Goal: Information Seeking & Learning: Learn about a topic

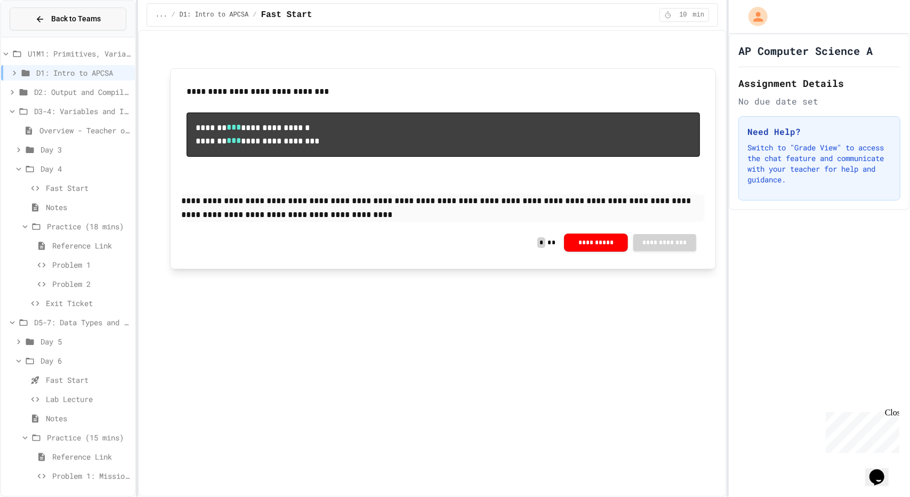
click at [59, 27] on button "Back to Teams" at bounding box center [68, 18] width 117 height 23
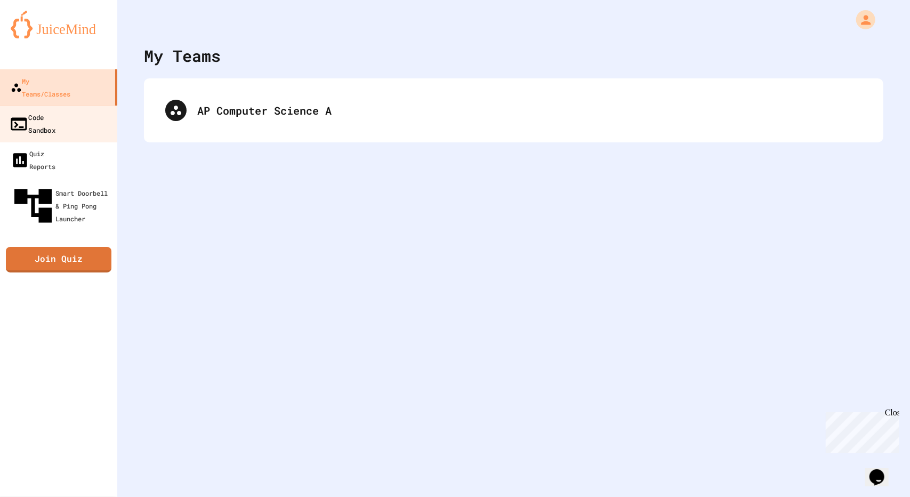
click at [55, 110] on div "Code Sandbox" at bounding box center [32, 123] width 46 height 26
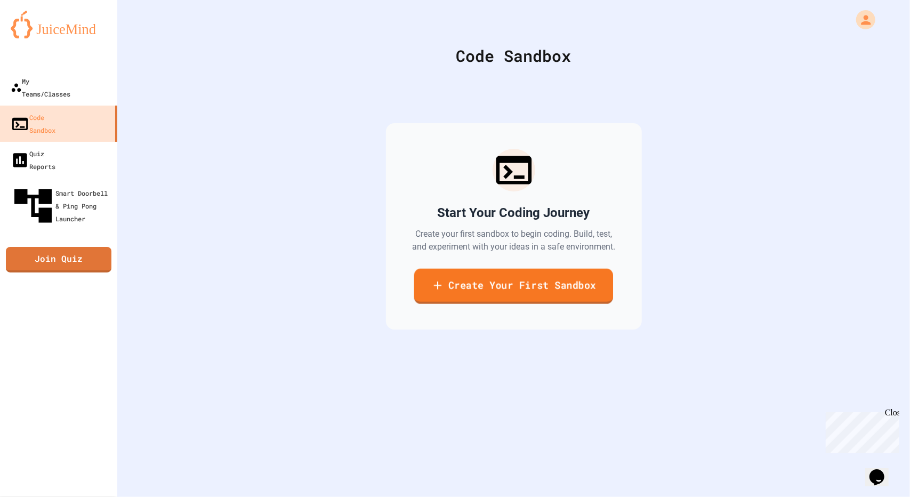
click at [499, 289] on link "Create Your First Sandbox" at bounding box center [513, 286] width 199 height 35
type input "***"
click at [444, 251] on body "We are updating our servers at 7PM EST [DATE]. [PERSON_NAME] should continue to…" at bounding box center [455, 248] width 910 height 497
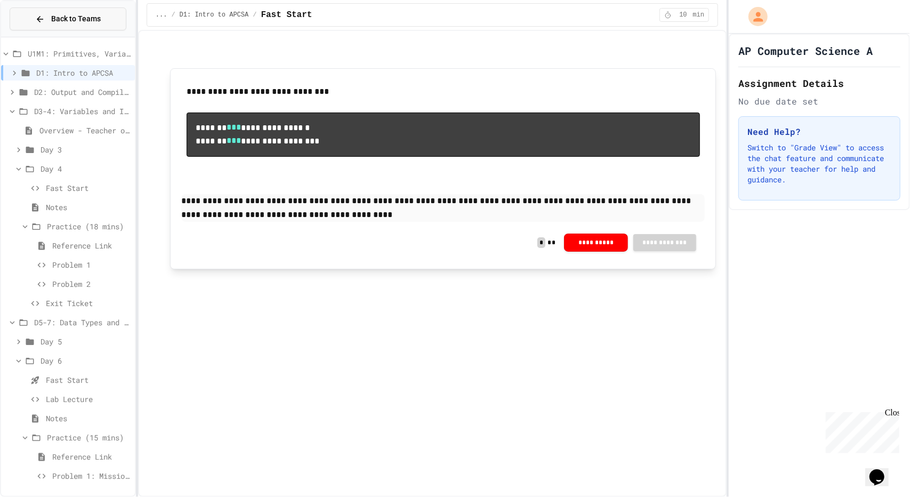
click at [98, 26] on button "Back to Teams" at bounding box center [68, 18] width 117 height 23
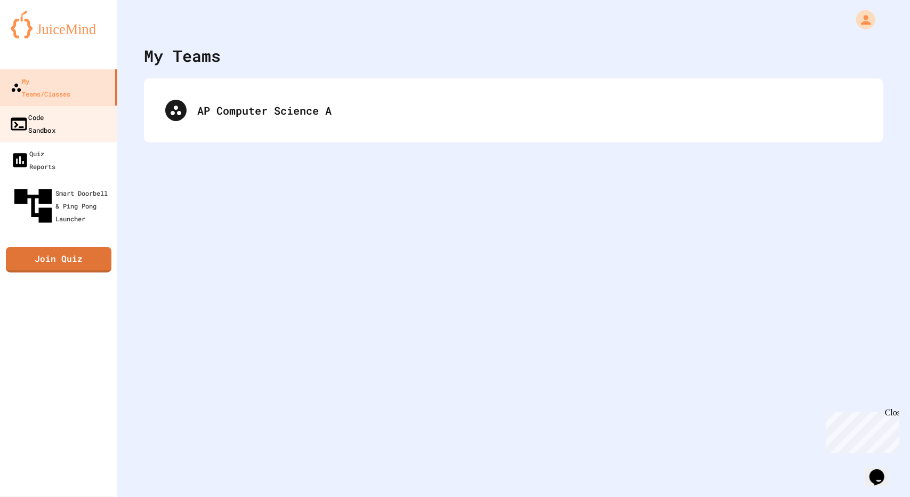
click at [55, 110] on div "Code Sandbox" at bounding box center [32, 123] width 46 height 26
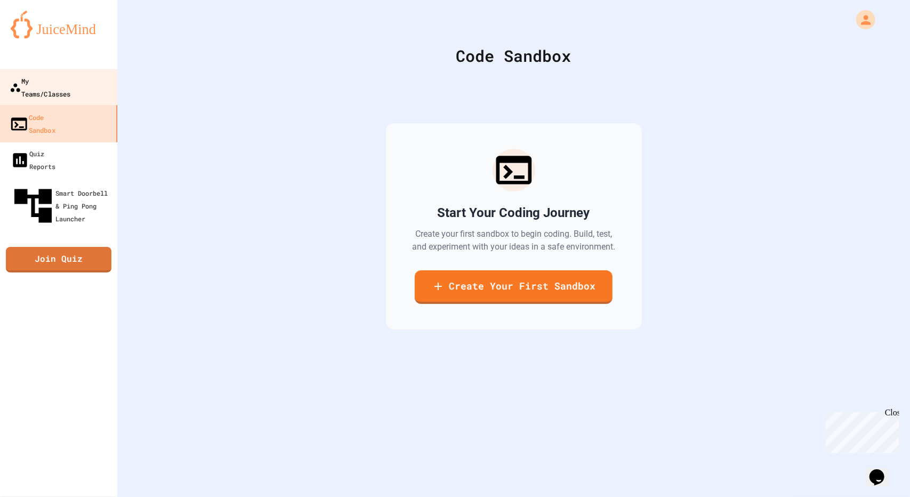
click at [70, 84] on div "My Teams/Classes" at bounding box center [40, 88] width 61 height 26
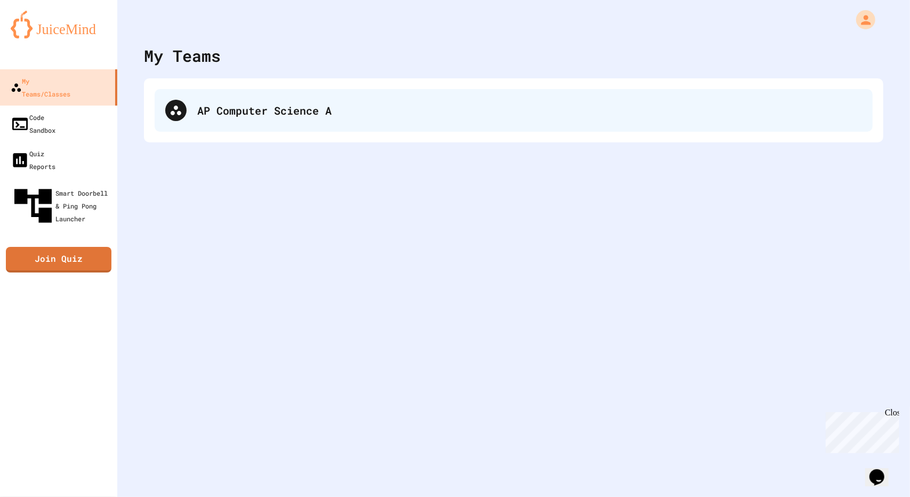
click at [270, 127] on div "AP Computer Science A" at bounding box center [514, 110] width 718 height 43
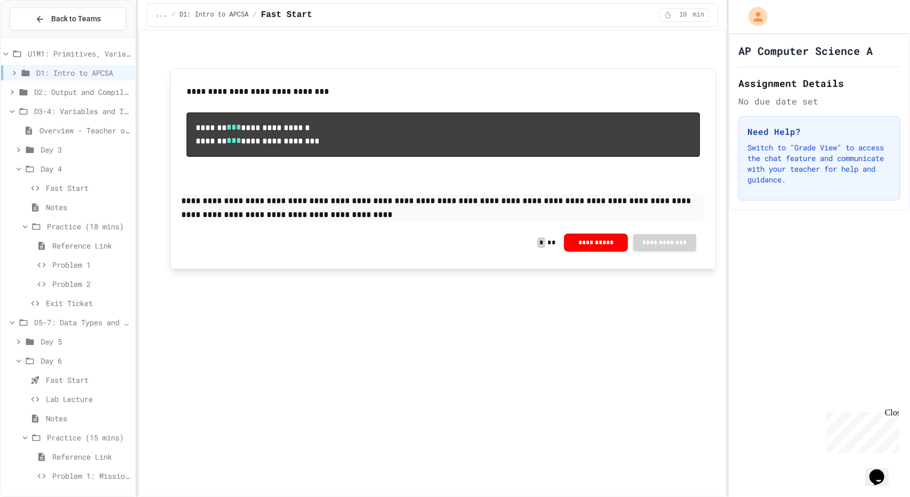
click at [10, 108] on icon at bounding box center [12, 112] width 10 height 10
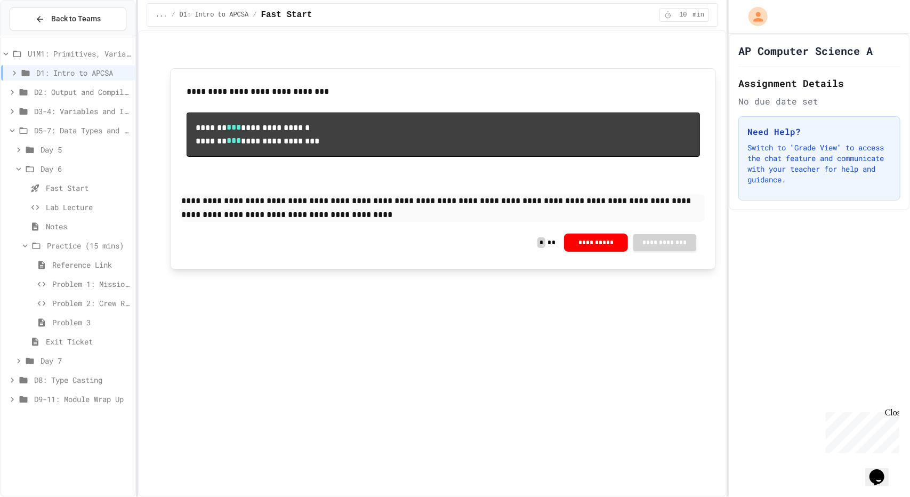
click at [68, 149] on span "Day 5" at bounding box center [86, 149] width 90 height 11
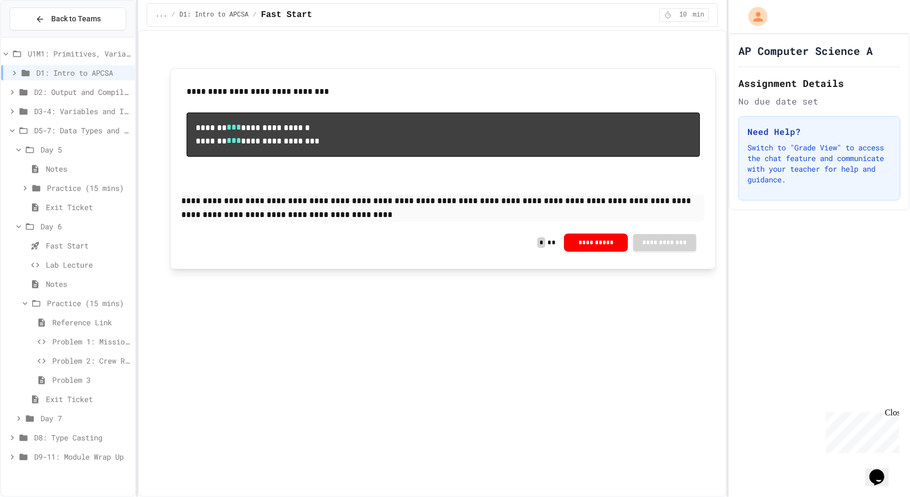
click at [79, 241] on span "Fast Start" at bounding box center [88, 245] width 85 height 11
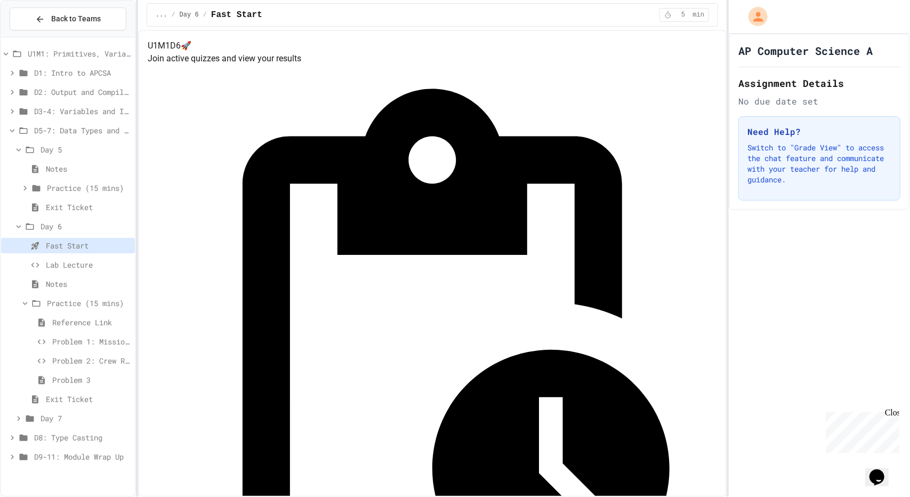
click at [81, 247] on span "Fast Start" at bounding box center [88, 245] width 85 height 11
click at [83, 255] on div "Fast Start" at bounding box center [68, 247] width 134 height 19
click at [84, 336] on span "Problem 1: Mission Status Display" at bounding box center [91, 341] width 78 height 11
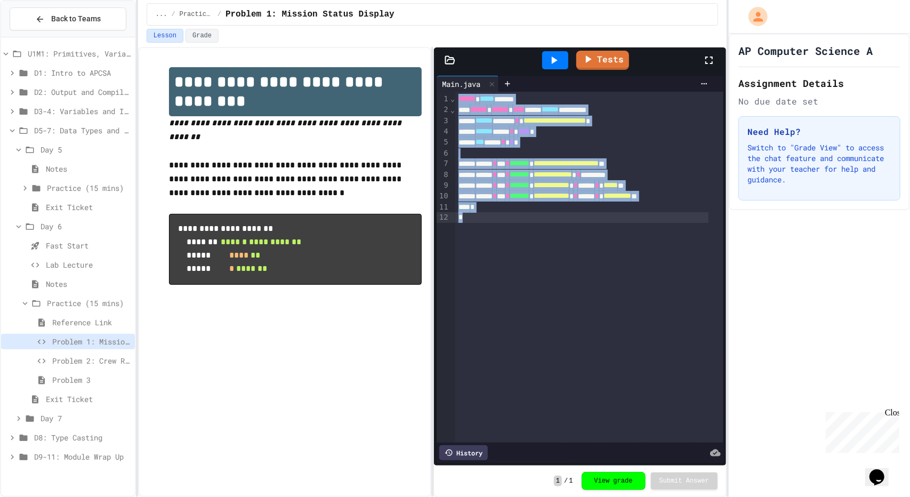
drag, startPoint x: 455, startPoint y: 101, endPoint x: 575, endPoint y: 236, distance: 180.9
click at [575, 236] on div "**********" at bounding box center [589, 267] width 268 height 351
copy div "**********"
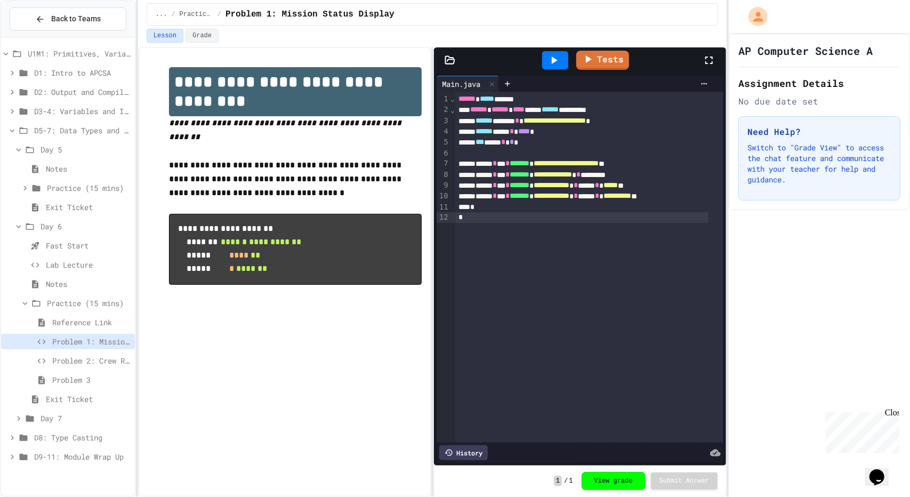
click at [13, 137] on div "D5-7: Data Types and Number Calculations" at bounding box center [68, 130] width 134 height 15
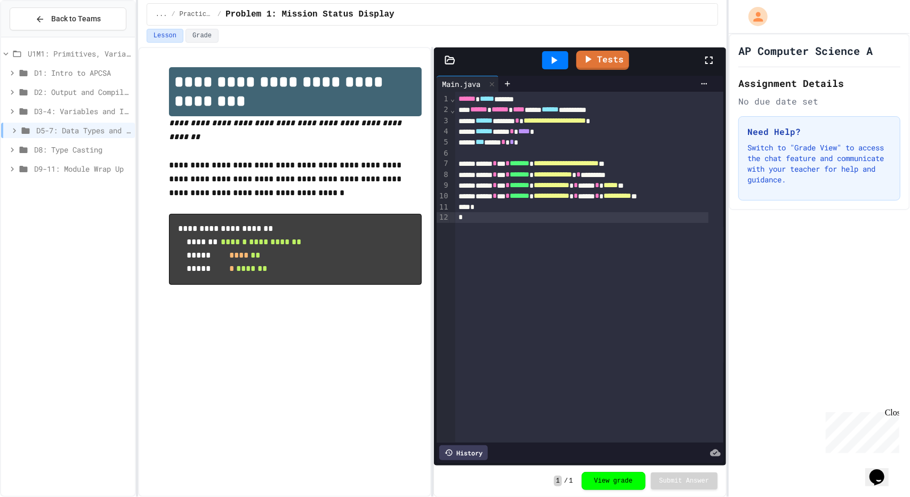
click at [13, 117] on div "D3-4: Variables and Input" at bounding box center [68, 110] width 134 height 15
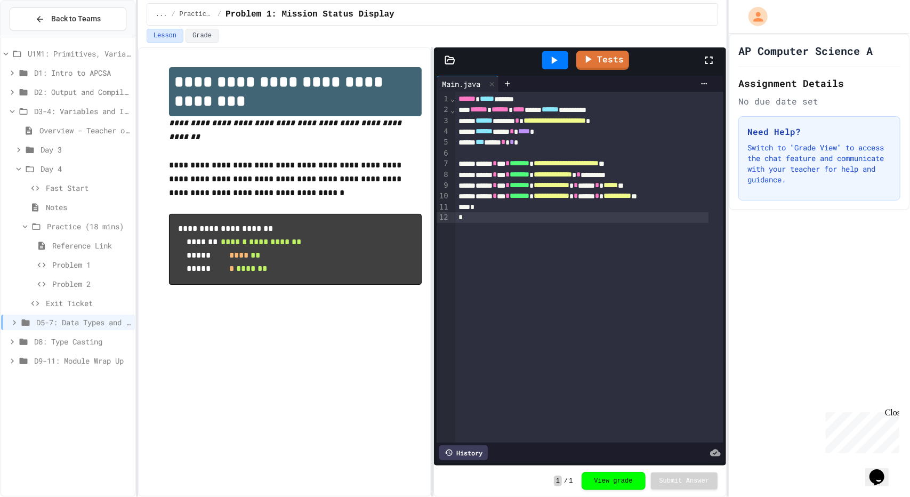
click at [71, 272] on div "Problem 1" at bounding box center [68, 266] width 134 height 19
click at [64, 260] on span "Problem 1" at bounding box center [91, 264] width 78 height 11
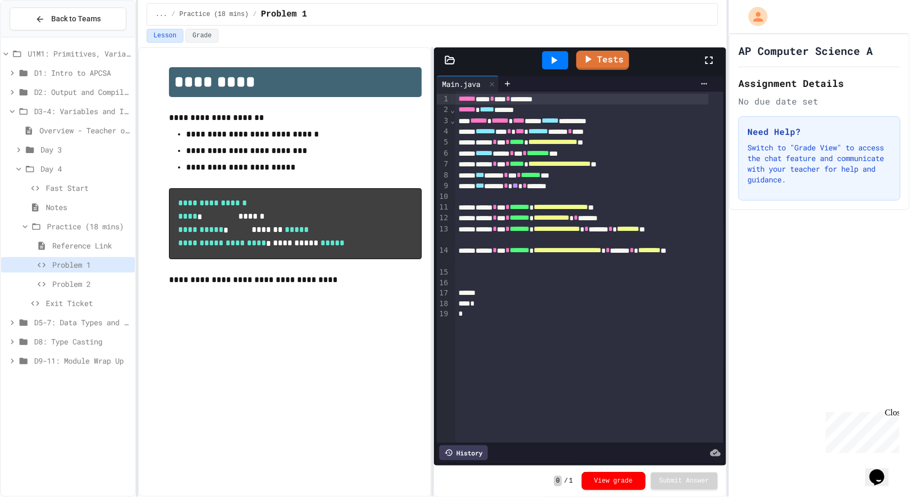
click at [49, 187] on span "Fast Start" at bounding box center [88, 187] width 85 height 11
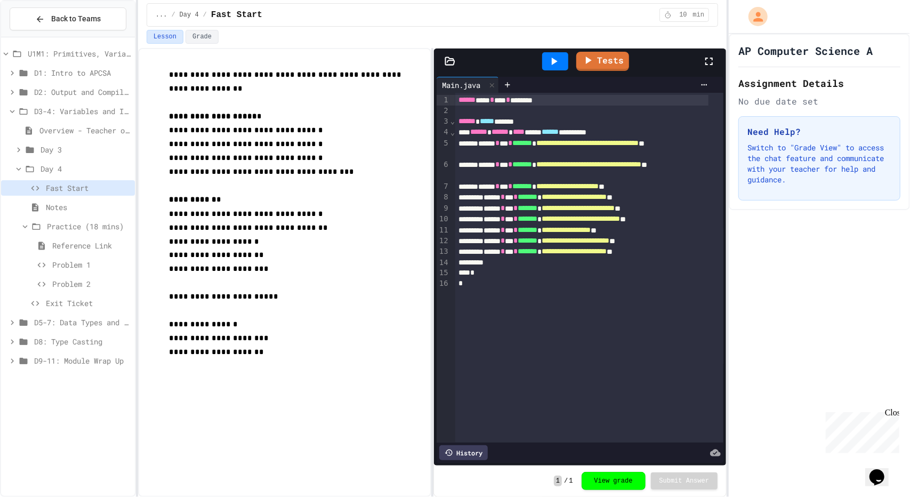
click at [80, 269] on span "Problem 1" at bounding box center [91, 264] width 78 height 11
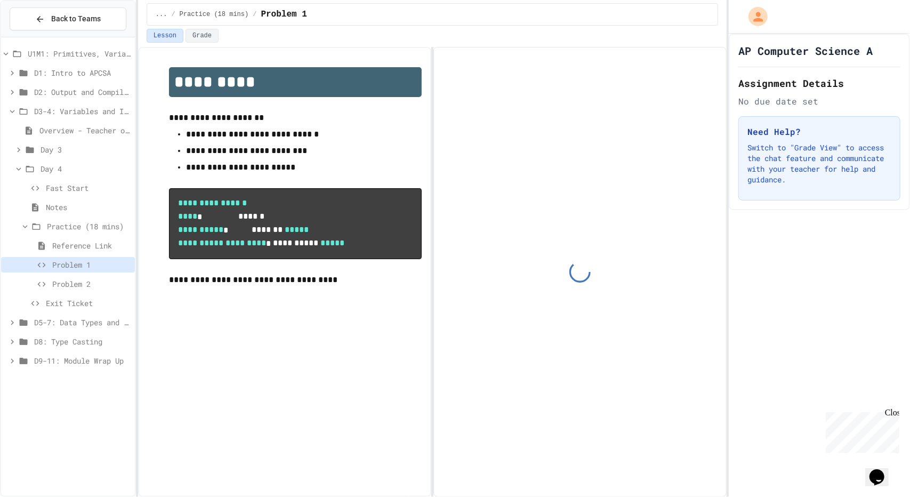
click at [81, 280] on span "Problem 2" at bounding box center [91, 283] width 78 height 11
